Goal: Information Seeking & Learning: Check status

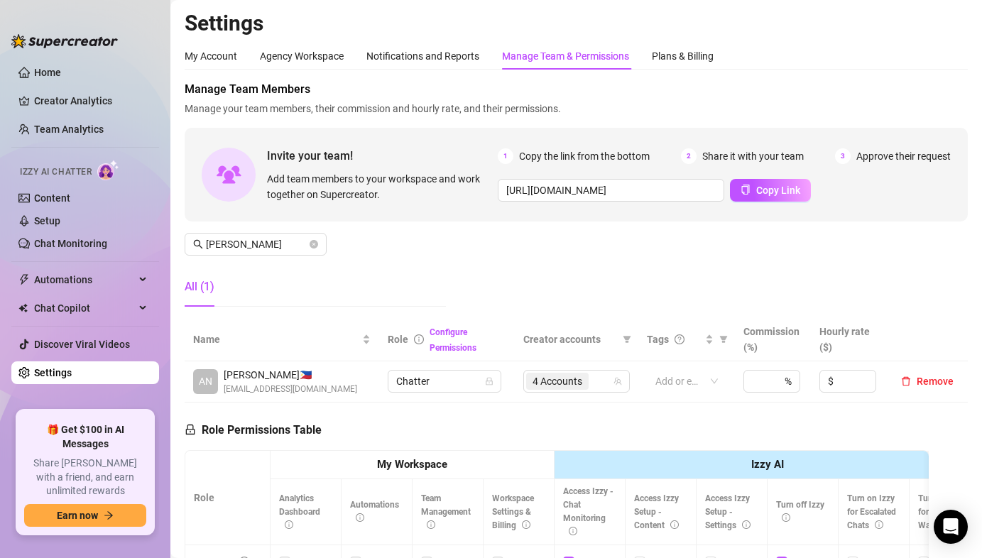
click at [495, 258] on div "Manage Team Members Manage your team members, their commission and hourly rate,…" at bounding box center [576, 199] width 783 height 237
click at [314, 248] on icon "close-circle" at bounding box center [314, 244] width 9 height 9
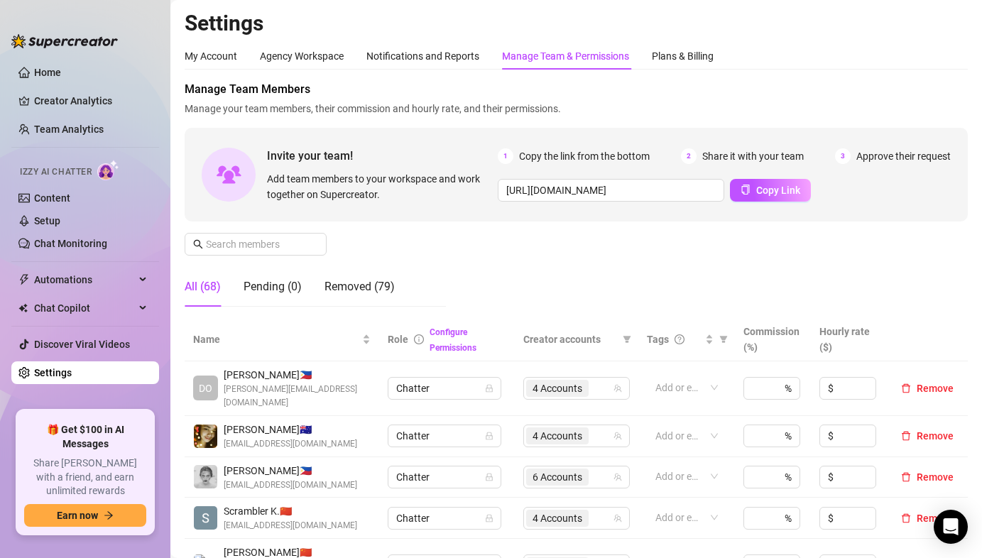
click at [446, 246] on div "Manage Team Members Manage your team members, their commission and hourly rate,…" at bounding box center [576, 199] width 783 height 237
click at [530, 268] on div "Manage Team Members Manage your team members, their commission and hourly rate,…" at bounding box center [576, 199] width 783 height 237
click at [548, 278] on div "Manage Team Members Manage your team members, their commission and hourly rate,…" at bounding box center [576, 199] width 783 height 237
click at [468, 249] on div "Manage Team Members Manage your team members, their commission and hourly rate,…" at bounding box center [576, 199] width 783 height 237
click at [480, 238] on div "Manage Team Members Manage your team members, their commission and hourly rate,…" at bounding box center [576, 199] width 783 height 237
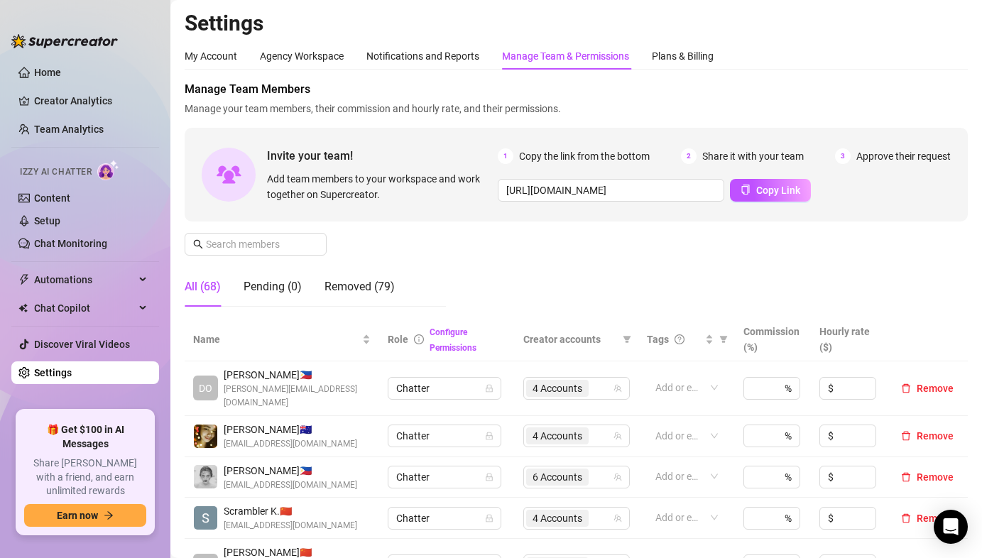
click at [467, 268] on div "Manage Team Members Manage your team members, their commission and hourly rate,…" at bounding box center [576, 199] width 783 height 237
click at [427, 252] on div "Manage Team Members Manage your team members, their commission and hourly rate,…" at bounding box center [576, 199] width 783 height 237
click at [425, 253] on div "Manage Team Members Manage your team members, their commission and hourly rate,…" at bounding box center [576, 199] width 783 height 237
click at [930, 44] on div "My Account Agency Workspace Notifications and Reports Manage Team & Permissions…" at bounding box center [576, 56] width 783 height 27
click at [55, 124] on link "Team Analytics" at bounding box center [69, 129] width 70 height 11
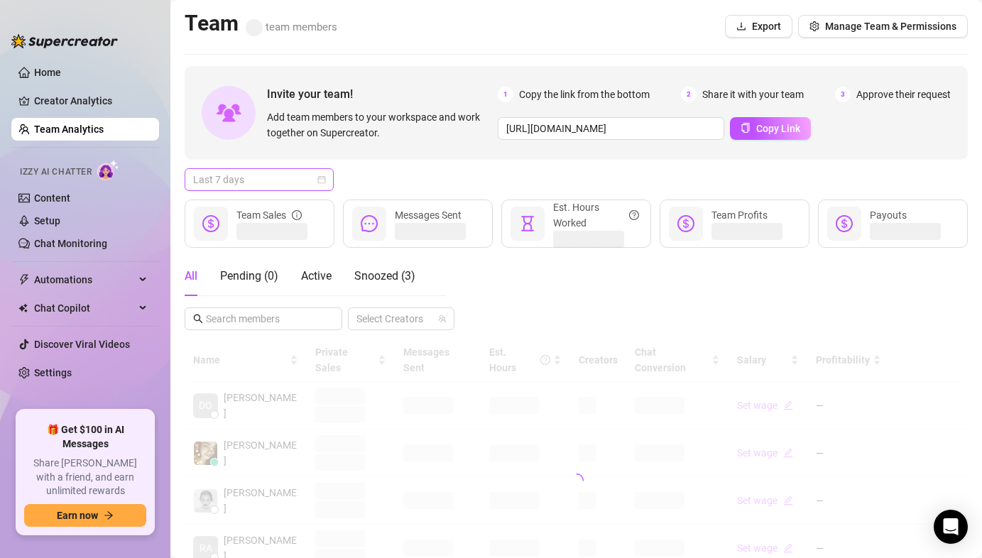
drag, startPoint x: 278, startPoint y: 175, endPoint x: 268, endPoint y: 187, distance: 16.1
click at [278, 175] on span "Last 7 days" at bounding box center [259, 179] width 132 height 21
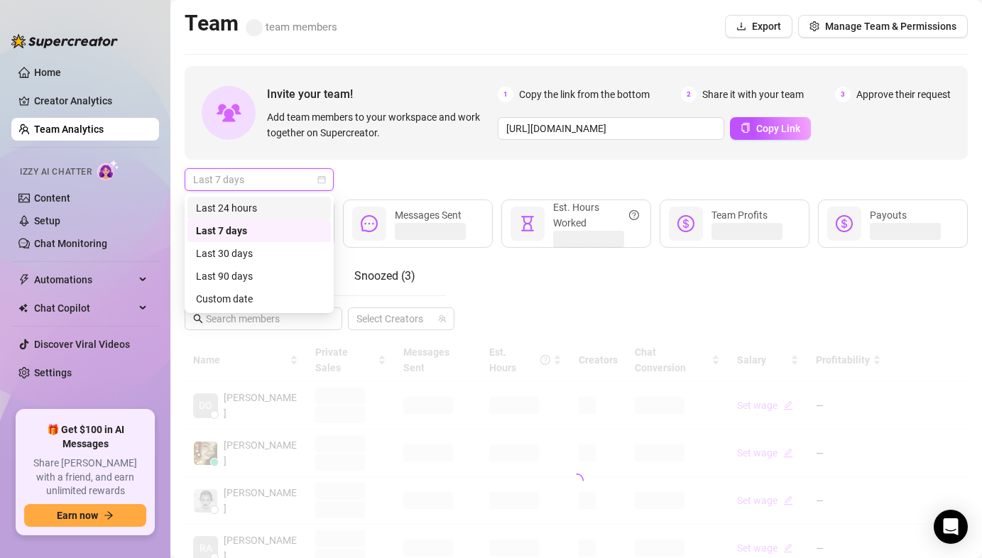
click at [246, 207] on div "Last 24 hours" at bounding box center [259, 208] width 126 height 16
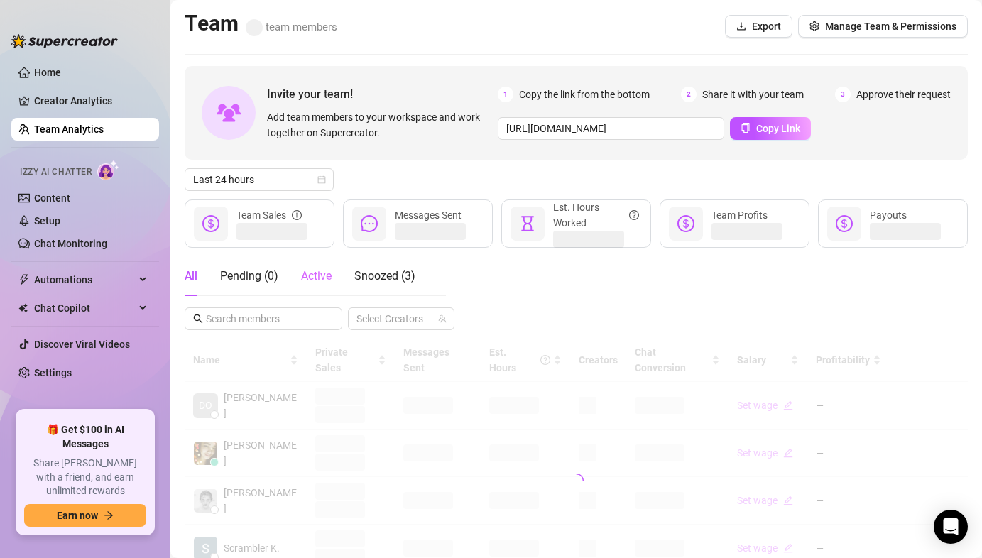
click at [312, 286] on div "Active" at bounding box center [316, 276] width 31 height 40
click at [423, 180] on div "Last 24 hours" at bounding box center [576, 179] width 783 height 23
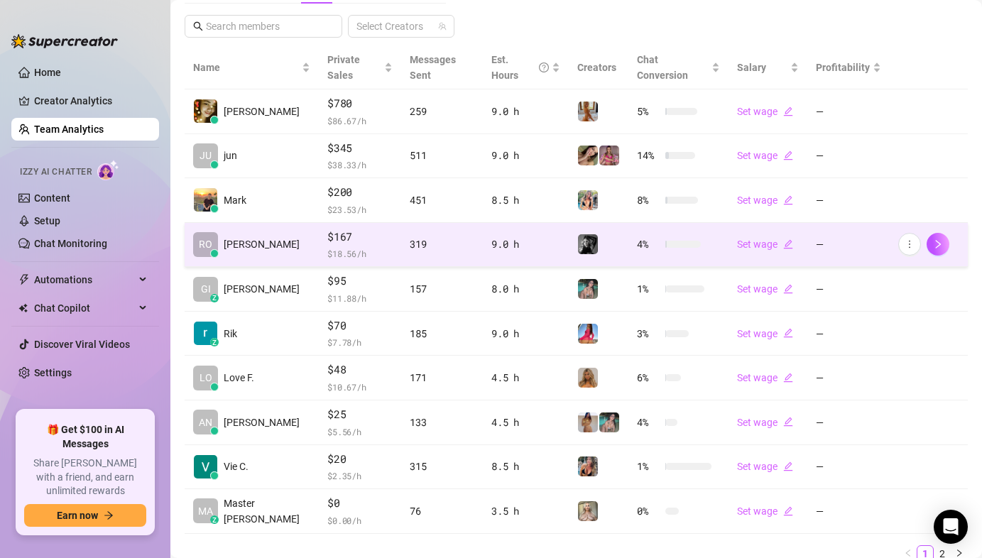
scroll to position [315, 0]
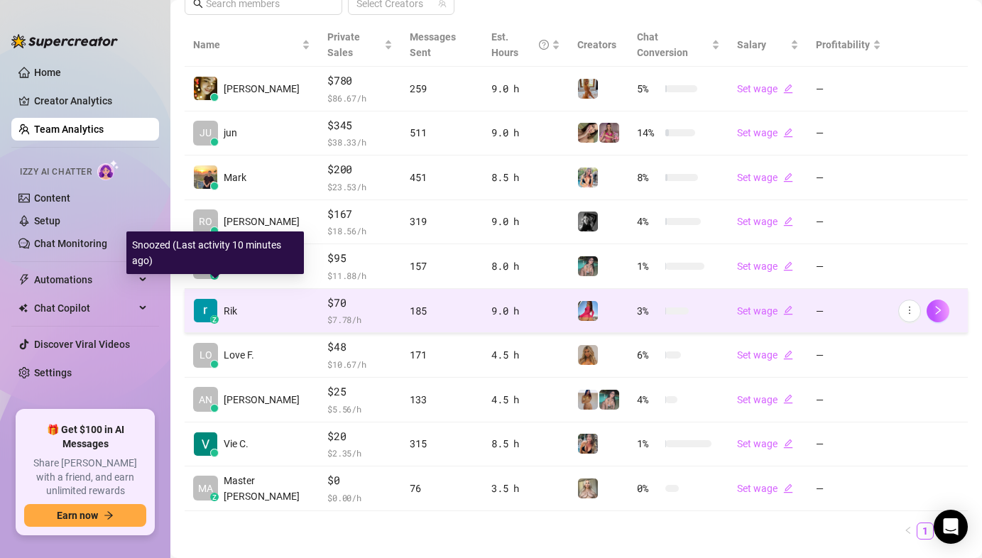
click at [207, 299] on img at bounding box center [205, 310] width 23 height 23
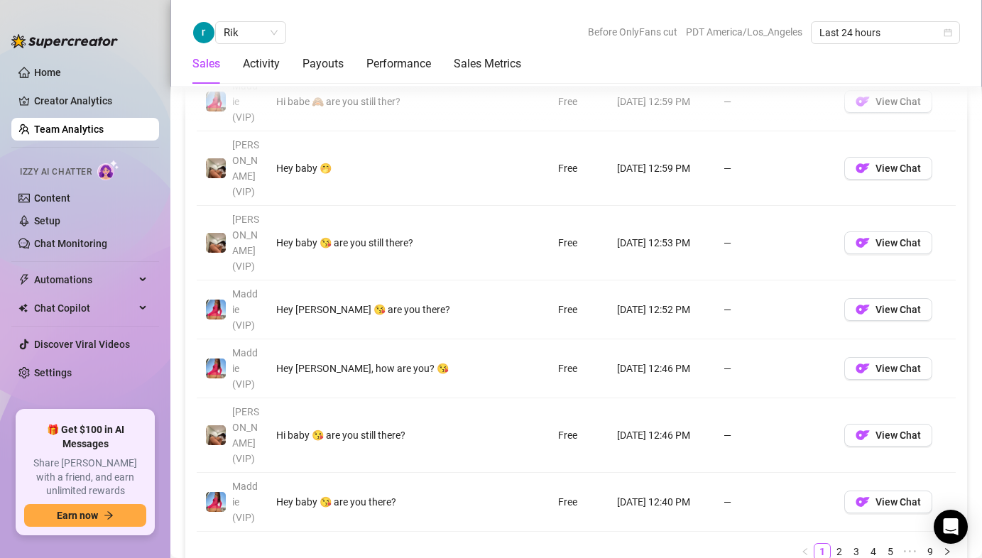
scroll to position [1324, 0]
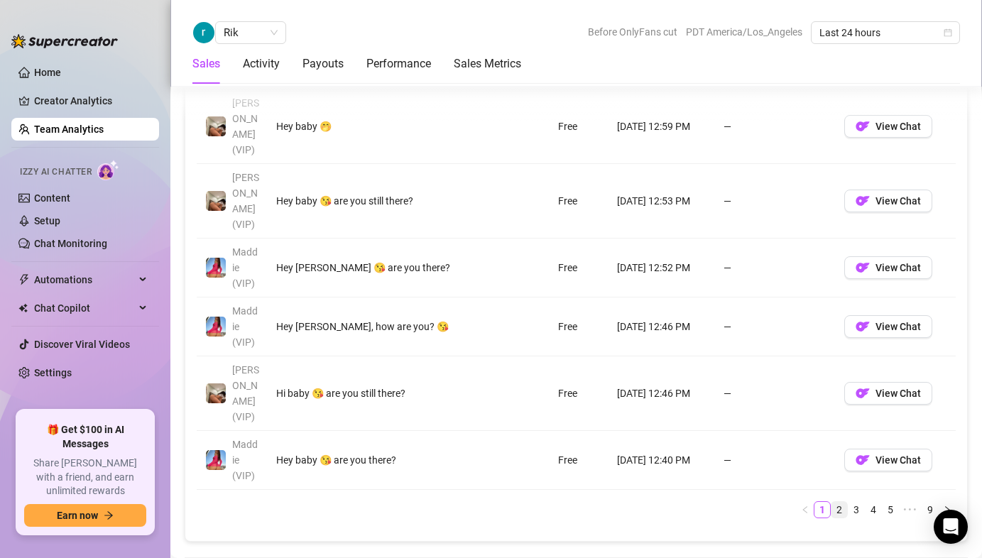
click at [832, 502] on link "2" at bounding box center [840, 510] width 16 height 16
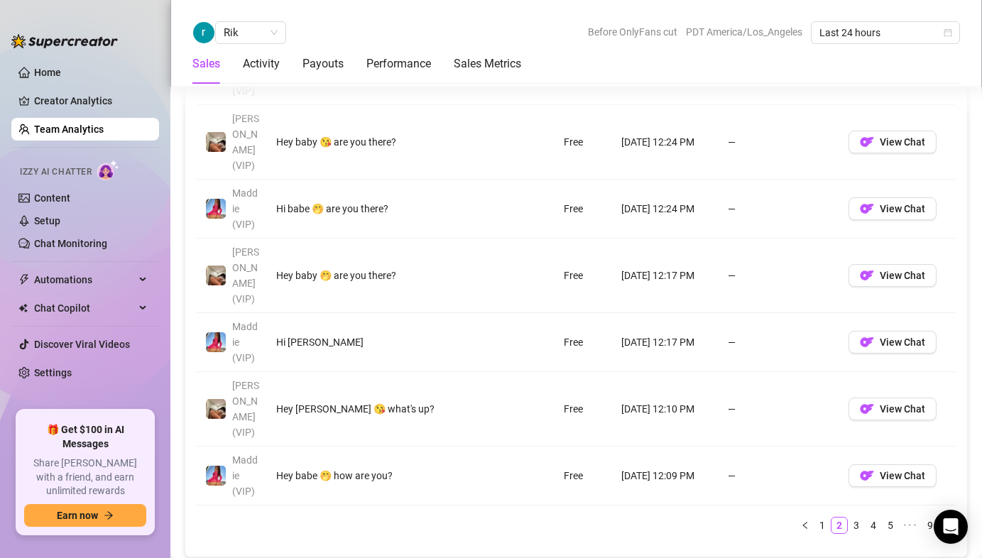
click at [367, 383] on div "Account Message Media Price When Sent When Purchased [PERSON_NAME] (VIP) Hey ba…" at bounding box center [576, 177] width 759 height 735
click at [357, 388] on div "Account Message Media Price When Sent When Purchased [PERSON_NAME] (VIP) Hey ba…" at bounding box center [576, 177] width 759 height 735
click at [358, 388] on div "Account Message Media Price When Sent When Purchased [PERSON_NAME] (VIP) Hey ba…" at bounding box center [576, 177] width 759 height 735
click at [308, 395] on div "Account Message Media Price When Sent When Purchased [PERSON_NAME] (VIP) Hey ba…" at bounding box center [576, 178] width 782 height 758
